Goal: Subscribe to service/newsletter

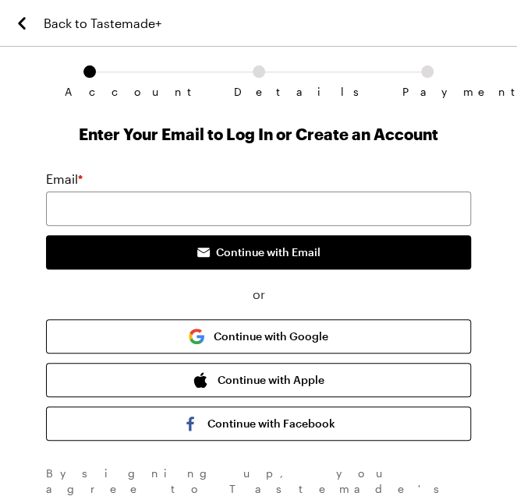
click at [512, 61] on div "Back to Tastemade+ Account Details Payment Enter Your Email to Log In or Create…" at bounding box center [258, 266] width 517 height 532
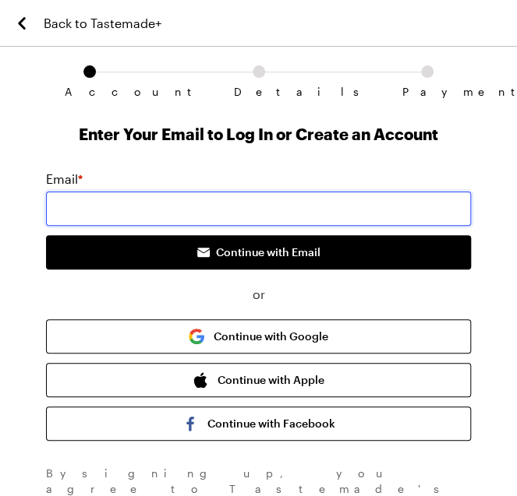
click at [327, 216] on input "email" at bounding box center [258, 209] width 425 height 34
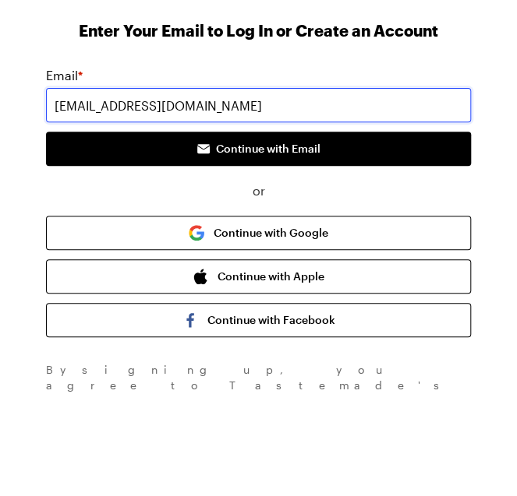
type input "[EMAIL_ADDRESS][DOMAIN_NAME]"
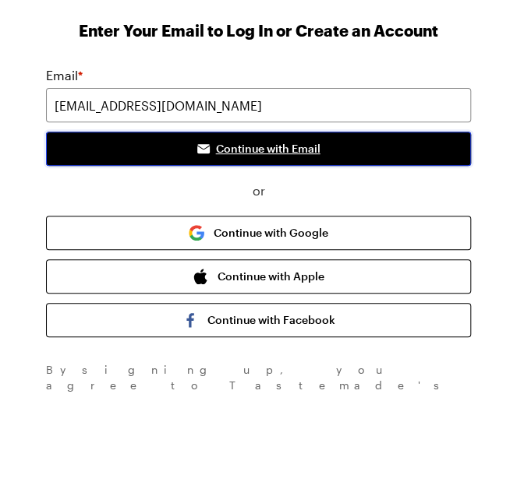
click at [313, 240] on button "Continue with Email" at bounding box center [258, 252] width 425 height 34
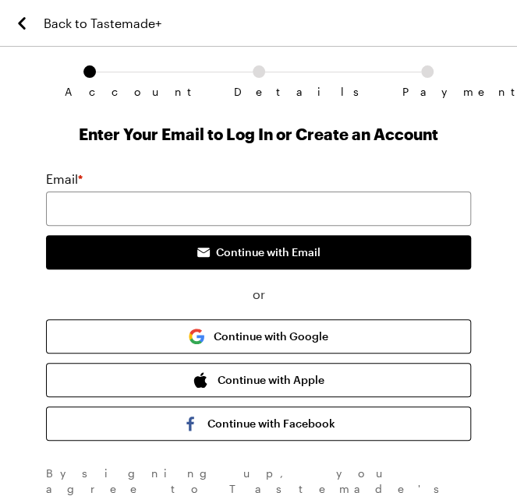
click at [365, 340] on button "Continue with Google" at bounding box center [258, 336] width 425 height 34
